Goal: Check status: Check status

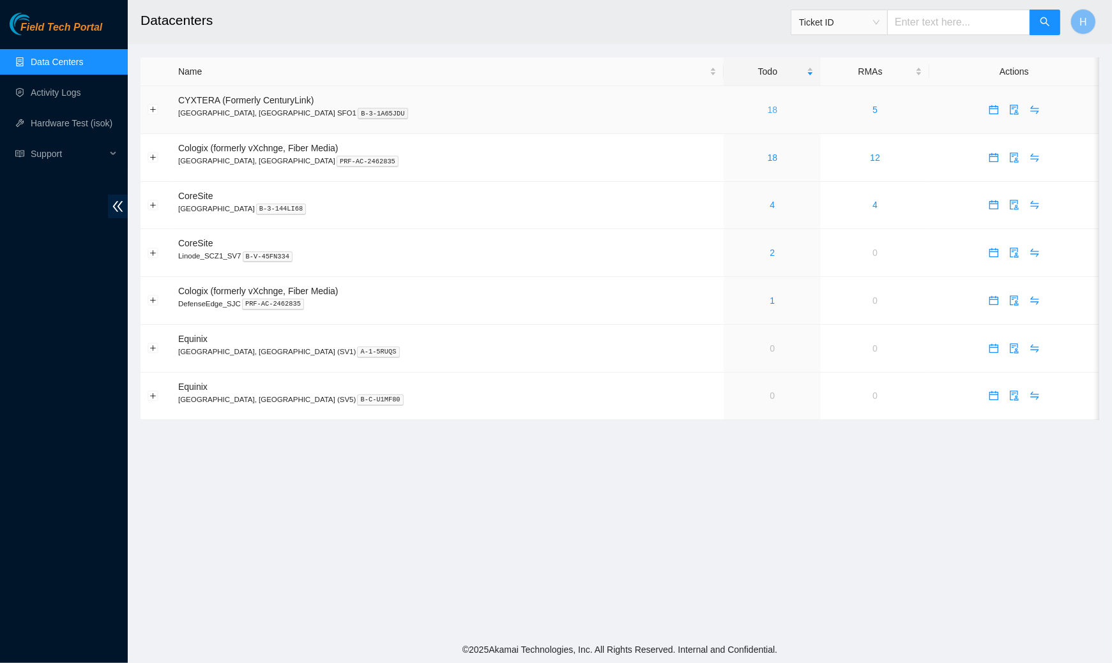
click at [767, 106] on link "18" at bounding box center [772, 110] width 10 height 10
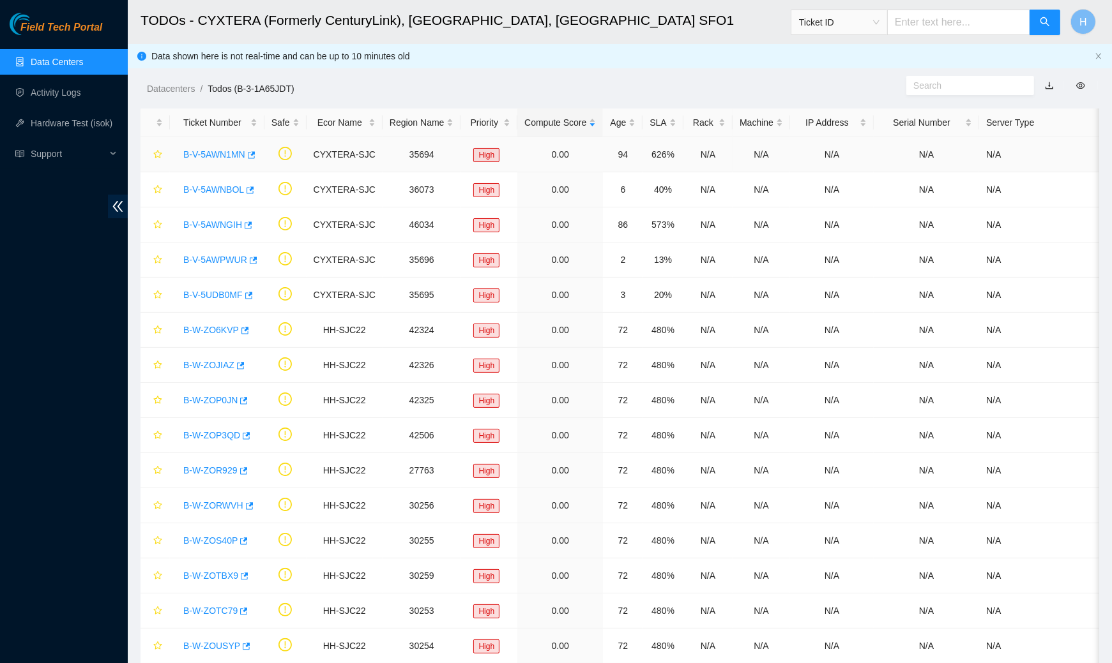
click at [232, 151] on link "B-V-5AWN1MN" at bounding box center [214, 154] width 62 height 10
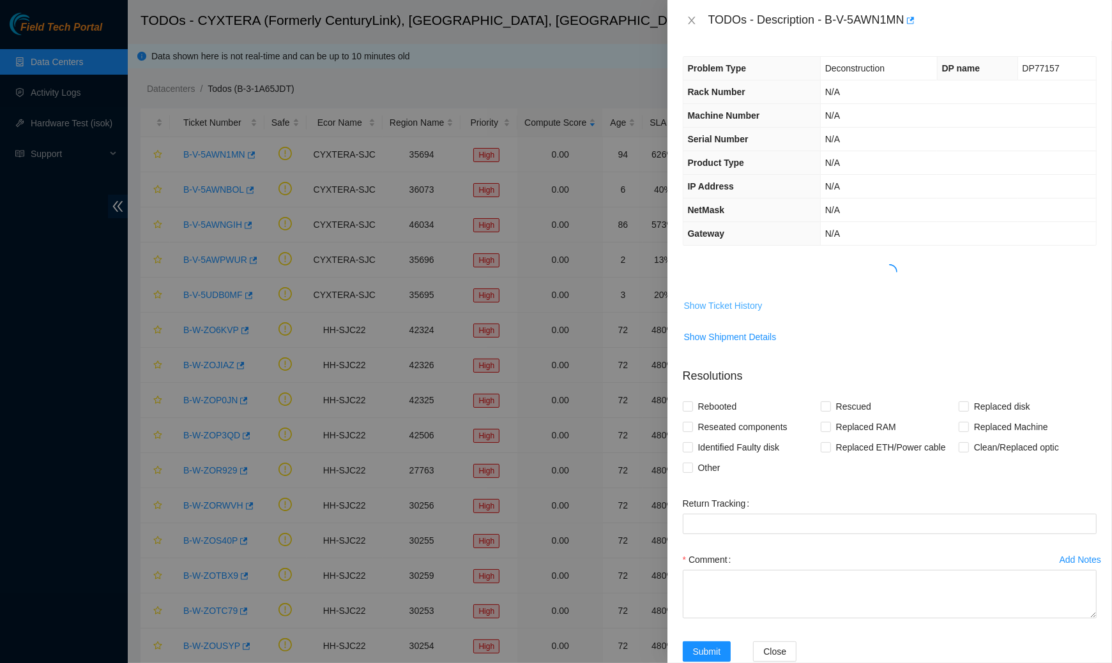
click at [709, 304] on span "Show Ticket History" at bounding box center [723, 306] width 79 height 14
